Goal: Task Accomplishment & Management: Manage account settings

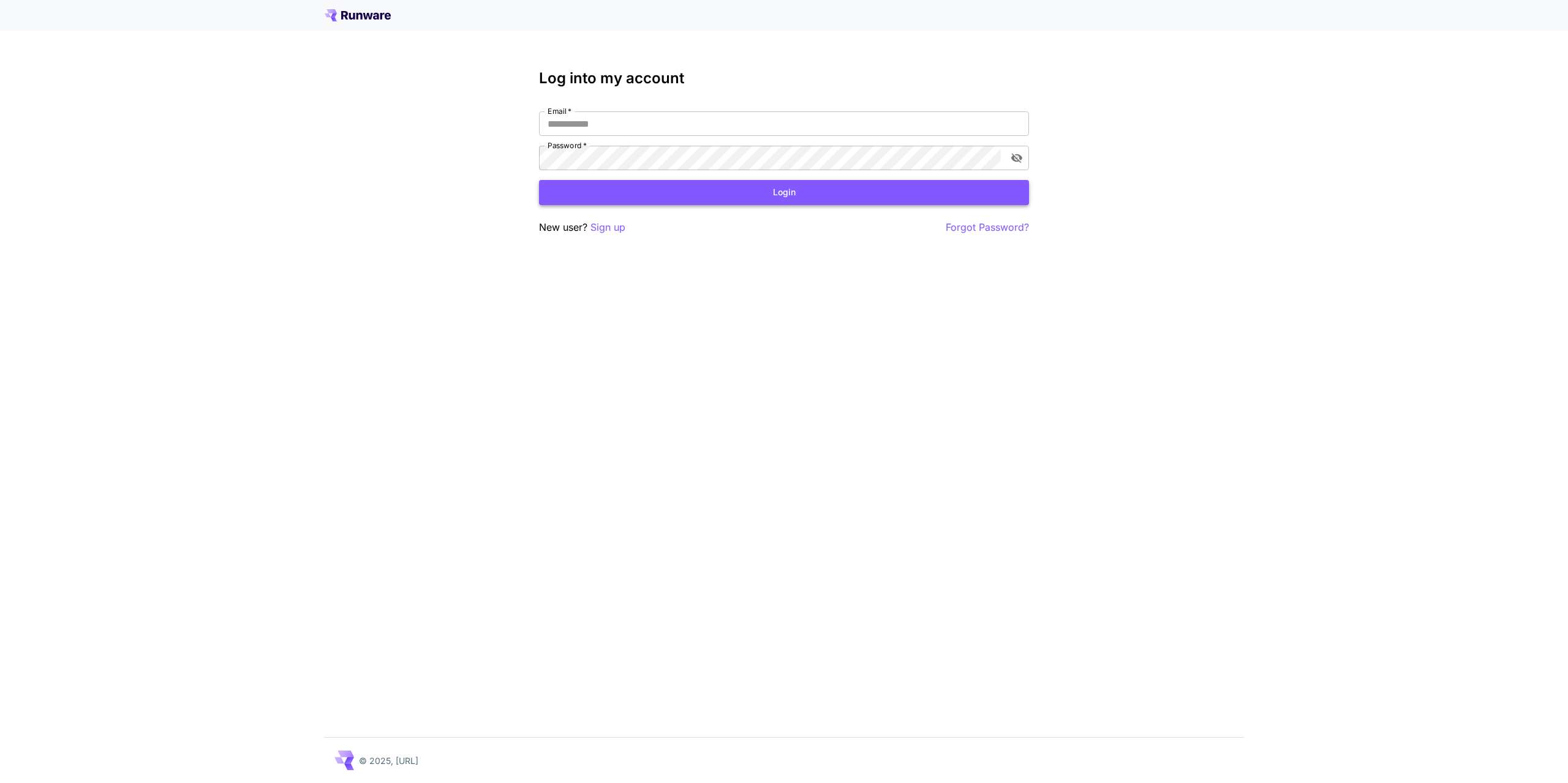
type input "**********"
click at [653, 196] on button "Login" at bounding box center [784, 193] width 490 height 25
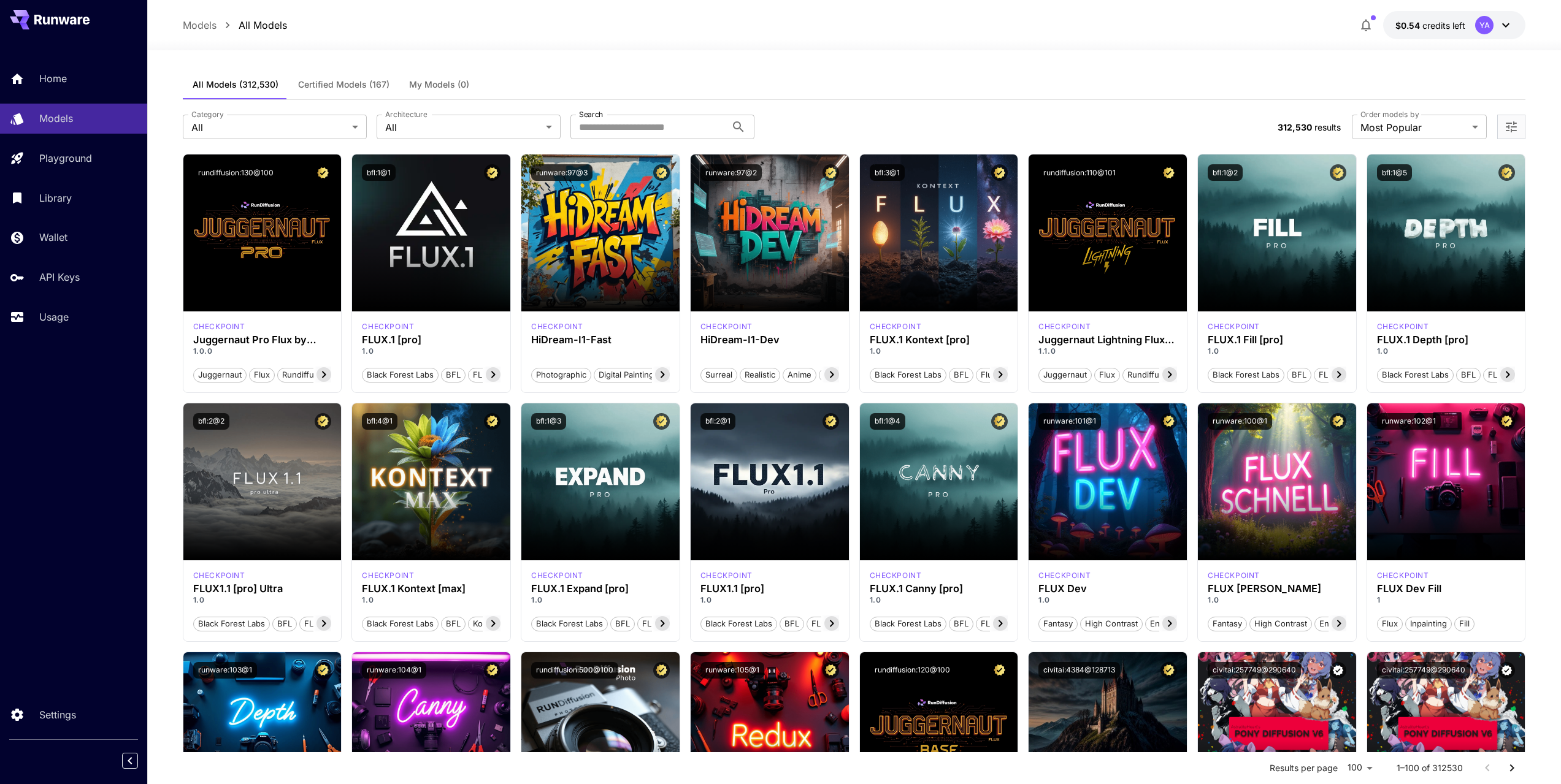
click at [1446, 26] on span "credits left" at bounding box center [1444, 26] width 43 height 11
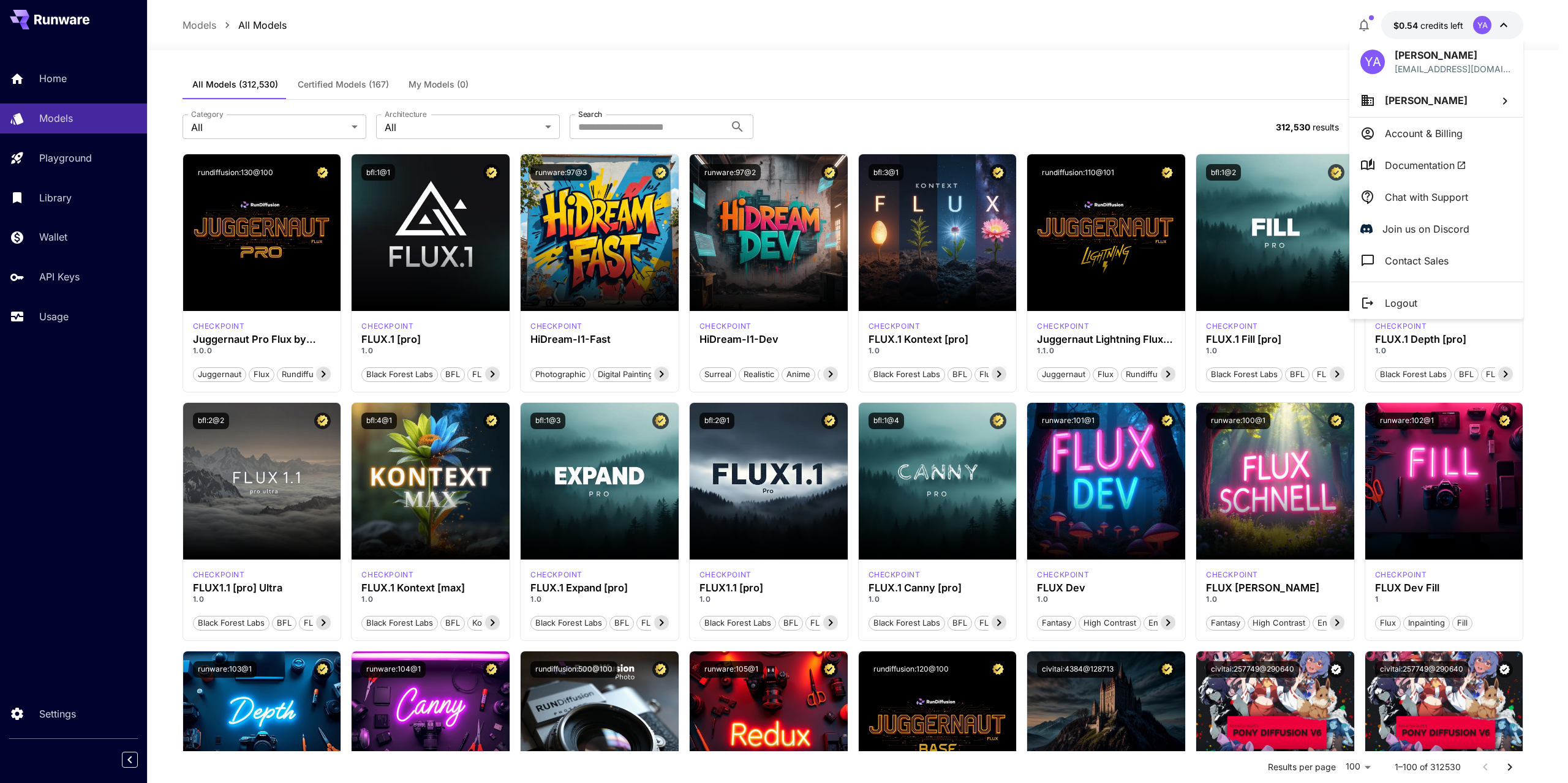
click at [1512, 24] on div at bounding box center [784, 391] width 1568 height 783
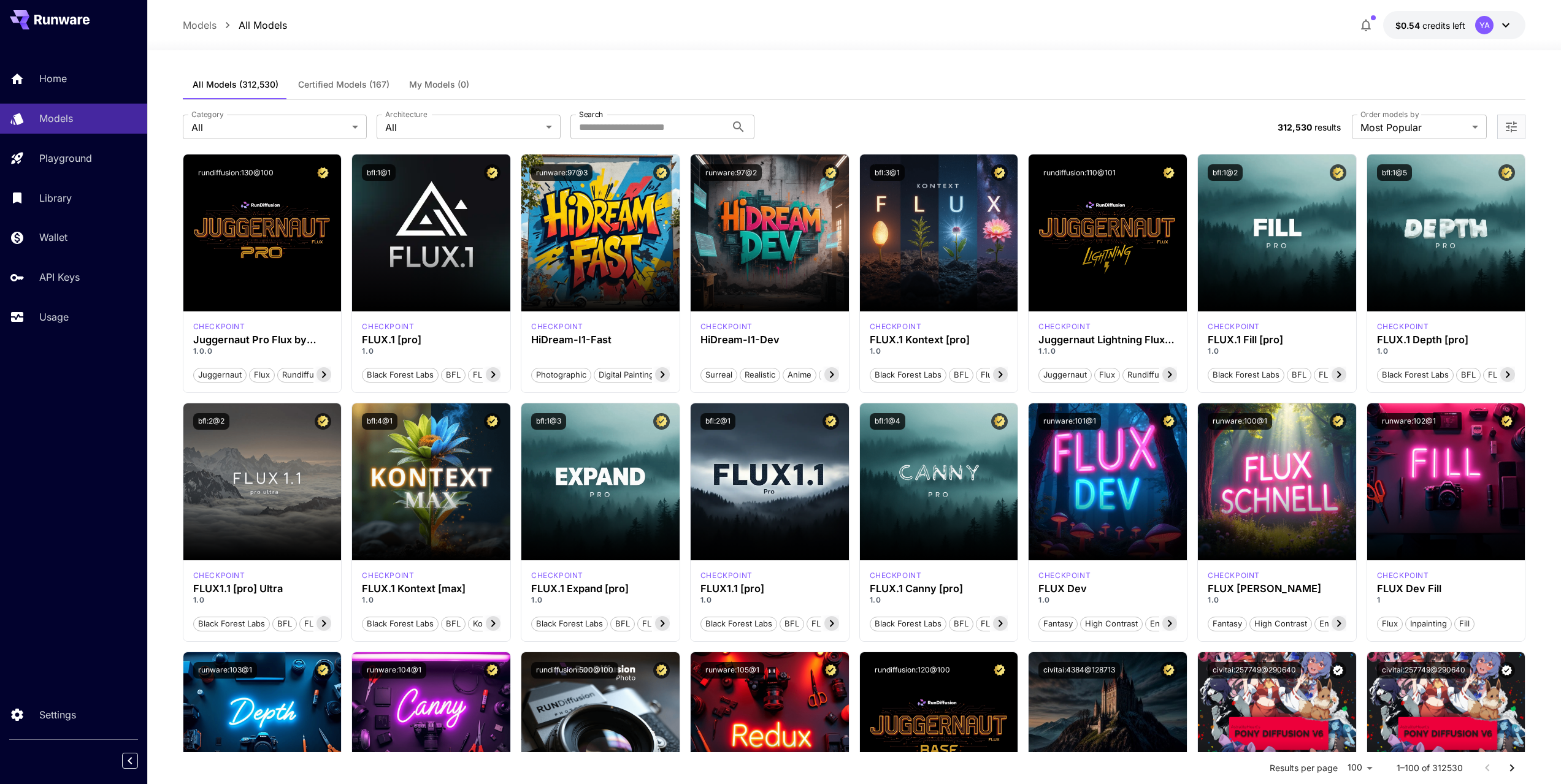
click at [1450, 22] on span "credits left" at bounding box center [1444, 26] width 43 height 11
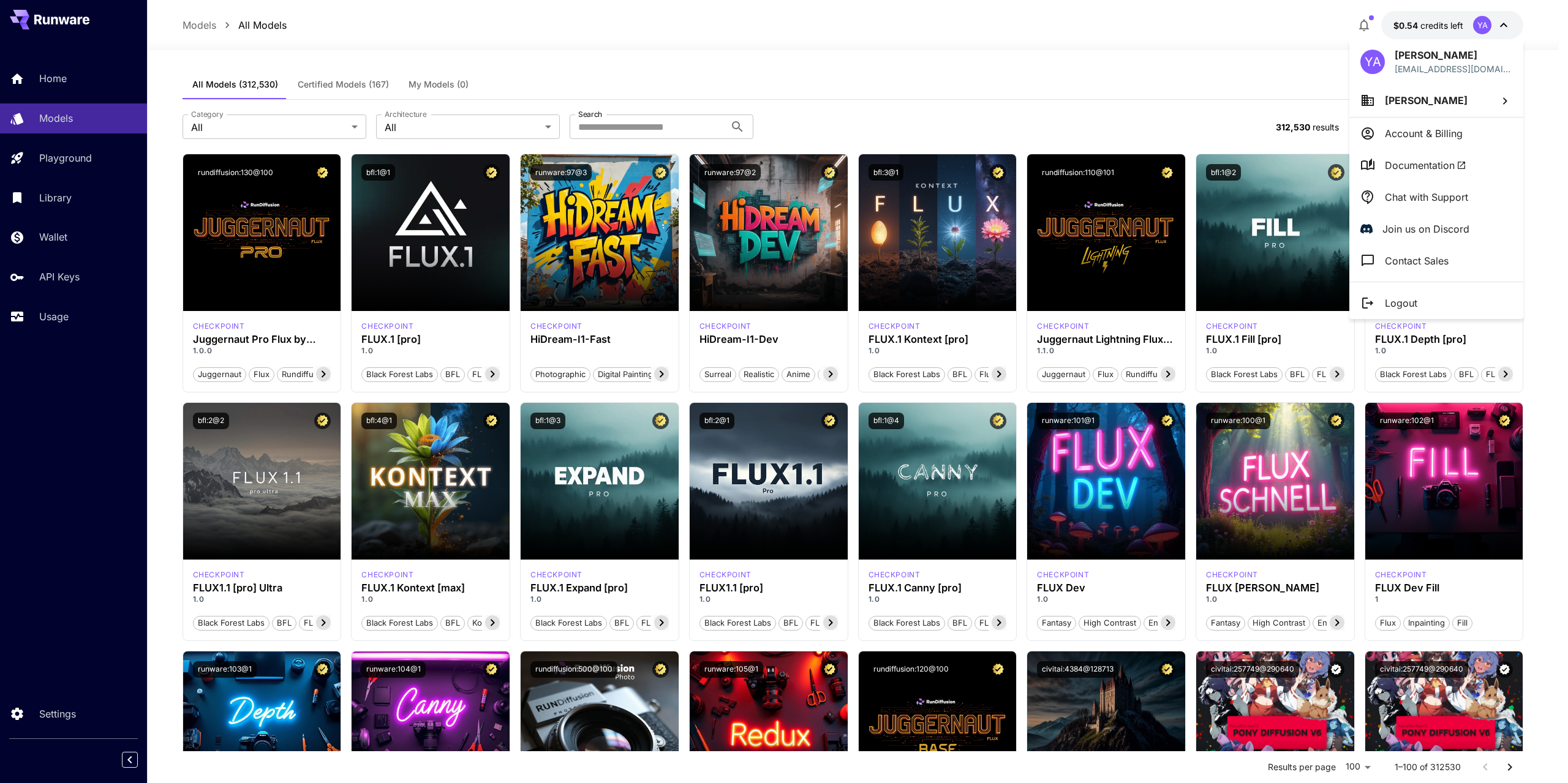
click at [1414, 129] on p "Account & Billing" at bounding box center [1423, 133] width 78 height 14
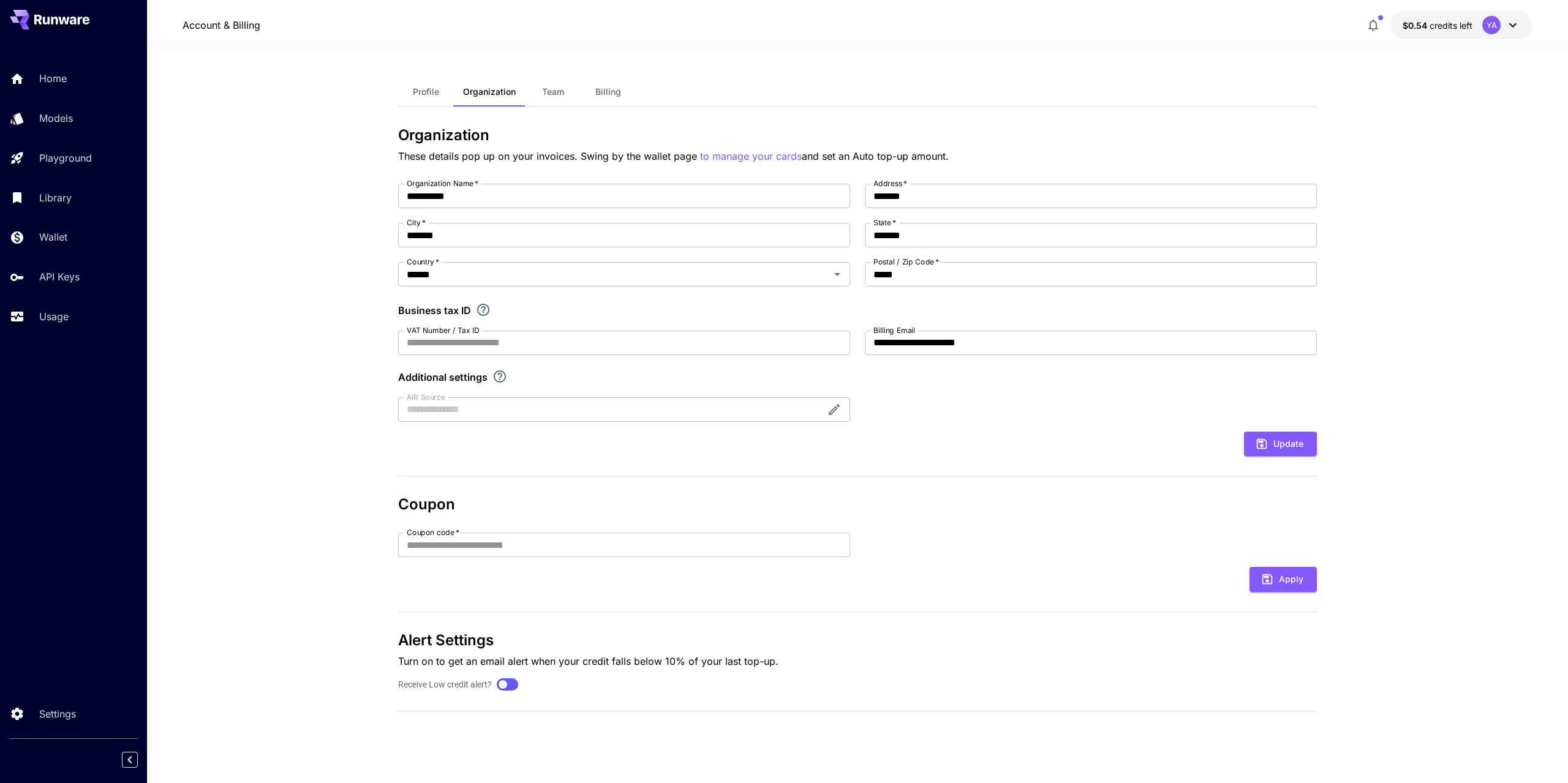
click at [594, 83] on button "Billing" at bounding box center [608, 91] width 55 height 29
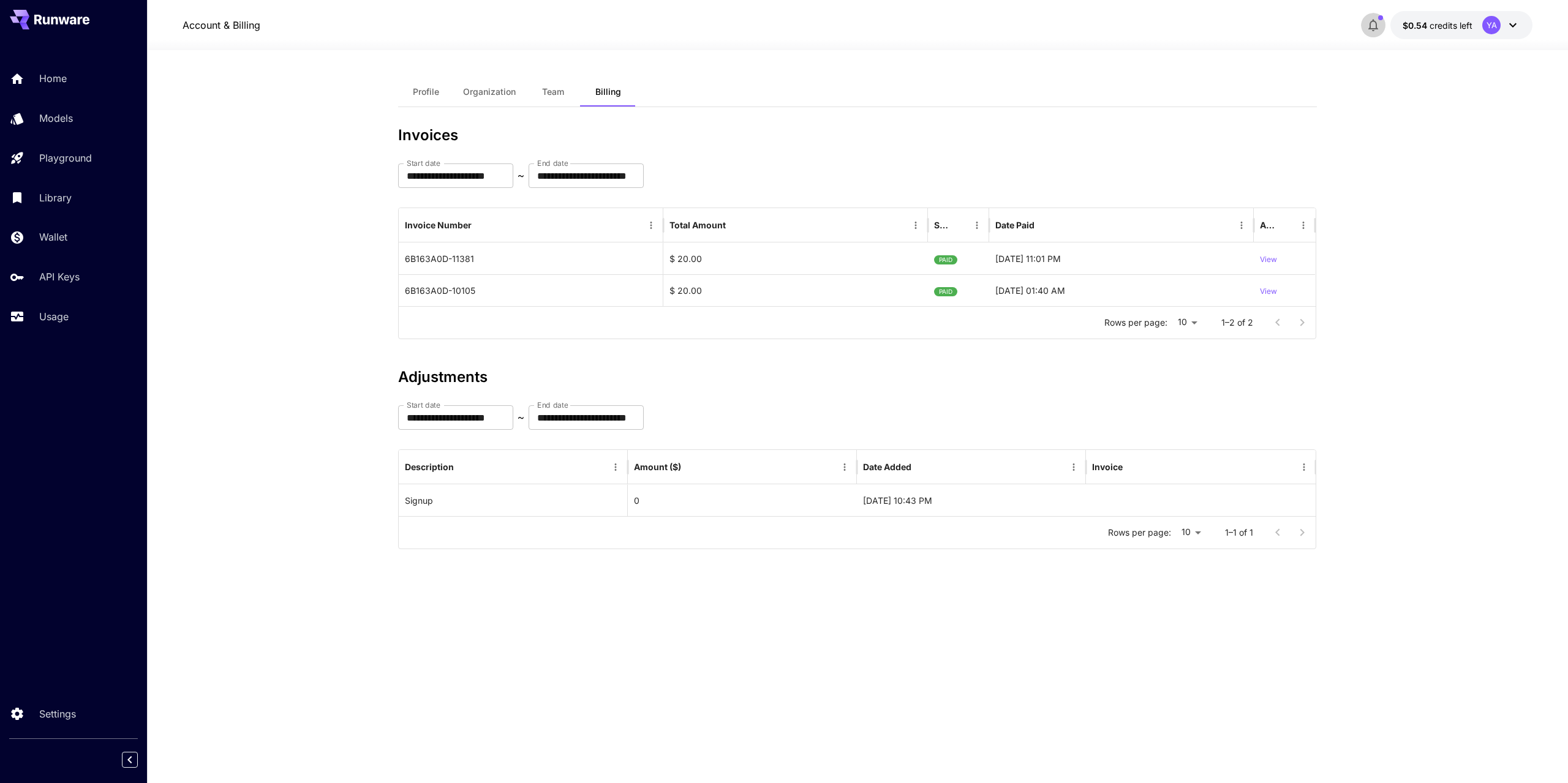
click at [1374, 24] on icon "button" at bounding box center [1373, 25] width 14 height 14
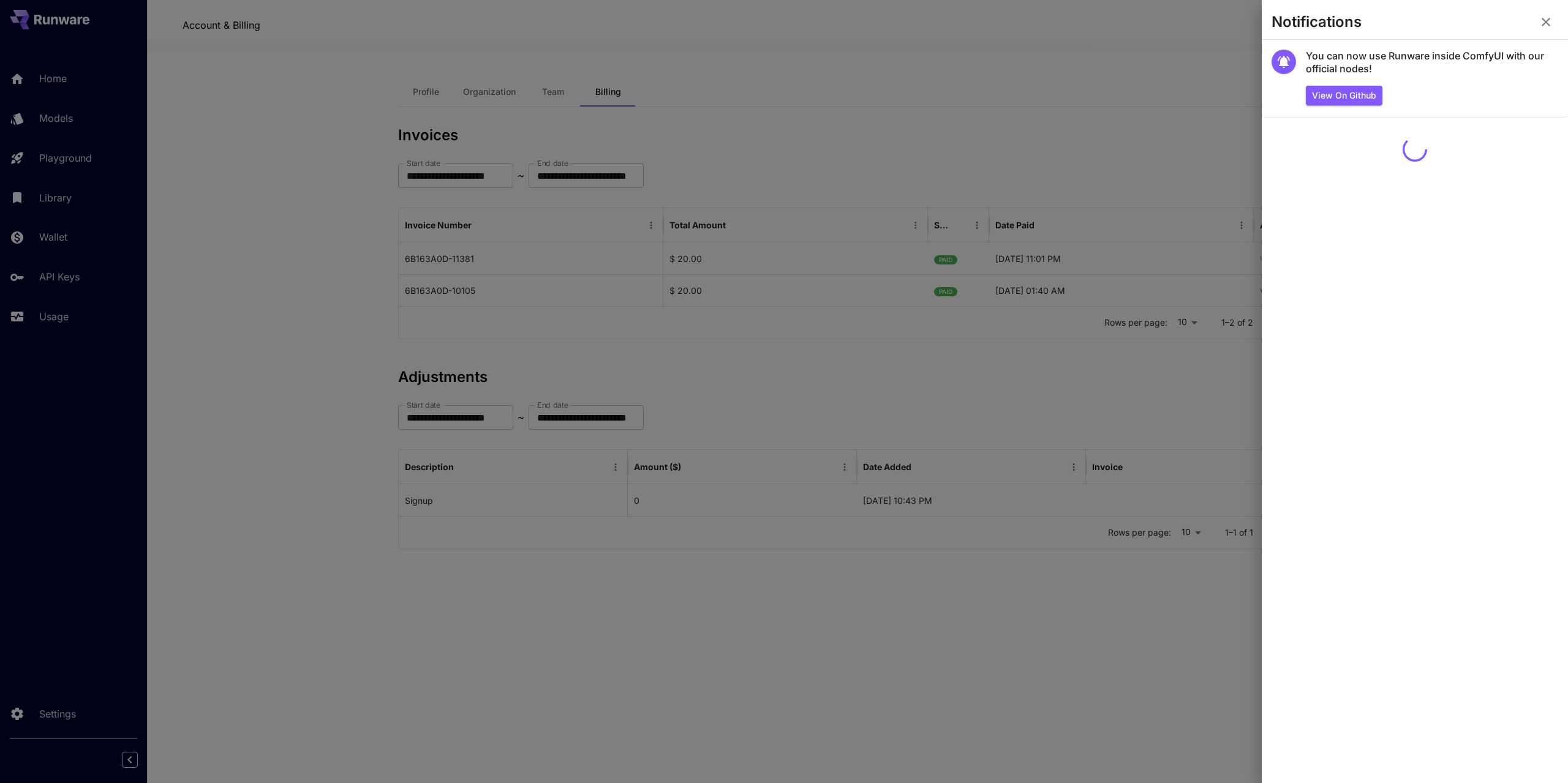
click at [1546, 25] on icon "button" at bounding box center [1546, 21] width 14 height 14
